Goal: Use online tool/utility: Utilize a website feature to perform a specific function

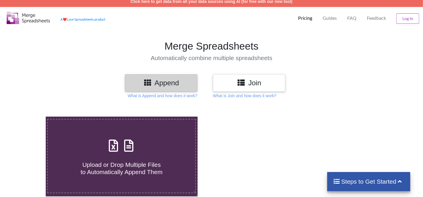
scroll to position [29, 0]
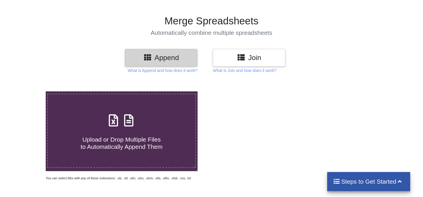
click at [155, 140] on span "Upload or Drop Multiple Files to Automatically Append Them" at bounding box center [122, 143] width 82 height 14
click at [29, 91] on input "Upload or Drop Multiple Files to Automatically Append Them" at bounding box center [29, 91] width 0 height 0
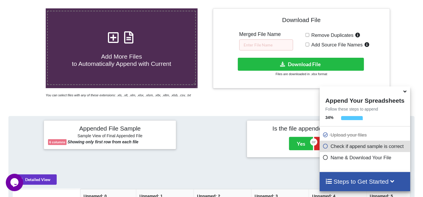
scroll to position [111, 0]
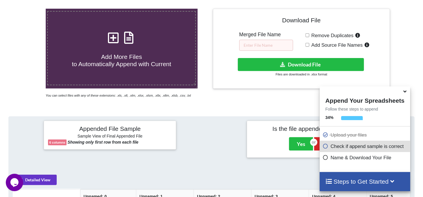
click at [112, 51] on h4 "Add More Files to Automatically Append with Current" at bounding box center [122, 57] width 148 height 22
click at [29, 9] on input "Add More Files to Automatically Append with Current" at bounding box center [29, 9] width 0 height 0
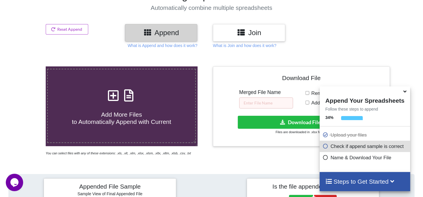
scroll to position [54, 0]
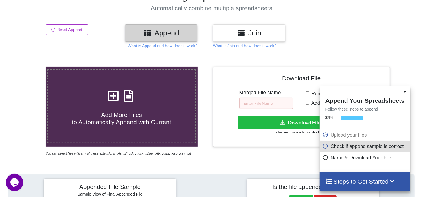
click at [108, 83] on label "Add More Files to Automatically Append with Current" at bounding box center [121, 106] width 149 height 74
click at [29, 67] on input "Add More Files to Automatically Append with Current" at bounding box center [29, 67] width 0 height 0
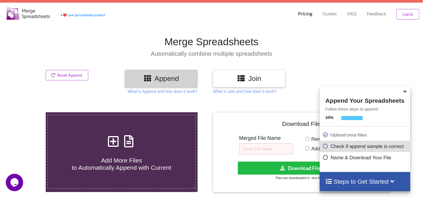
scroll to position [0, 0]
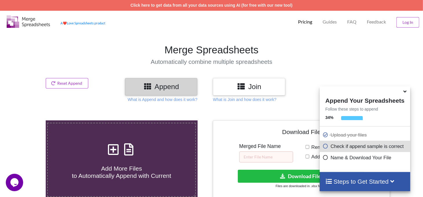
drag, startPoint x: 133, startPoint y: 158, endPoint x: 132, endPoint y: 155, distance: 3.5
click at [133, 158] on div "Add More Files to Automatically Append with Current" at bounding box center [122, 159] width 148 height 39
click at [115, 159] on h4 "Add More Files to Automatically Append with Current" at bounding box center [122, 168] width 148 height 22
click at [29, 120] on input "Add More Files to Automatically Append with Current" at bounding box center [29, 120] width 0 height 0
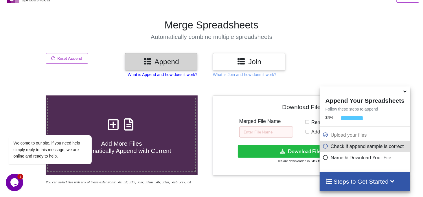
scroll to position [25, 0]
click at [152, 110] on label "Add More Files to Automatically Append with Current" at bounding box center [121, 135] width 149 height 74
click at [29, 96] on input "Add More Files to Automatically Append with Current" at bounding box center [29, 96] width 0 height 0
type input "C:\fakepath\plum- BOQ.xlsx"
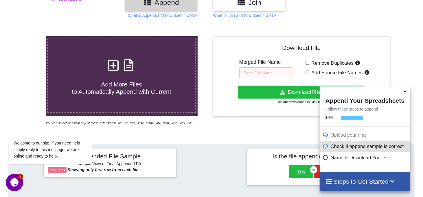
scroll to position [0, 0]
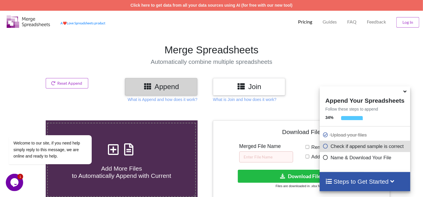
click at [142, 164] on h4 "Add More Files to Automatically Append with Current" at bounding box center [122, 168] width 148 height 22
click at [29, 120] on input "Add More Files to Automatically Append with Current" at bounding box center [29, 120] width 0 height 0
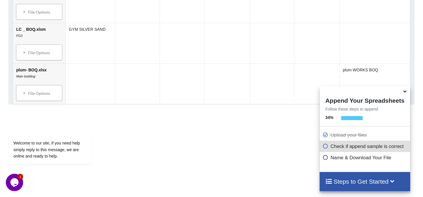
scroll to position [466, 0]
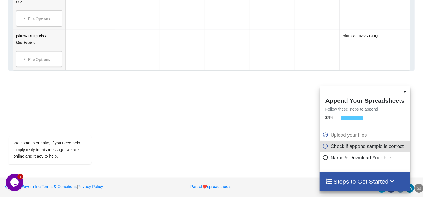
click at [403, 93] on icon at bounding box center [405, 90] width 6 height 5
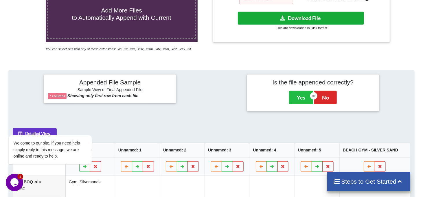
scroll to position [60, 0]
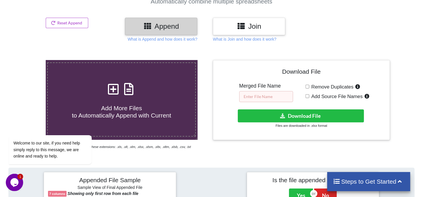
click at [278, 92] on input "text" at bounding box center [266, 96] width 54 height 11
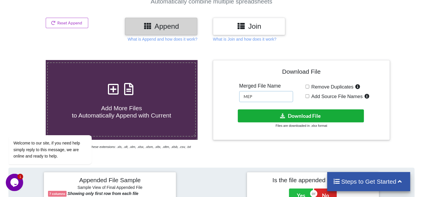
type input "MEP"
click at [290, 115] on button "Download File" at bounding box center [301, 115] width 126 height 13
